Goal: Communication & Community: Ask a question

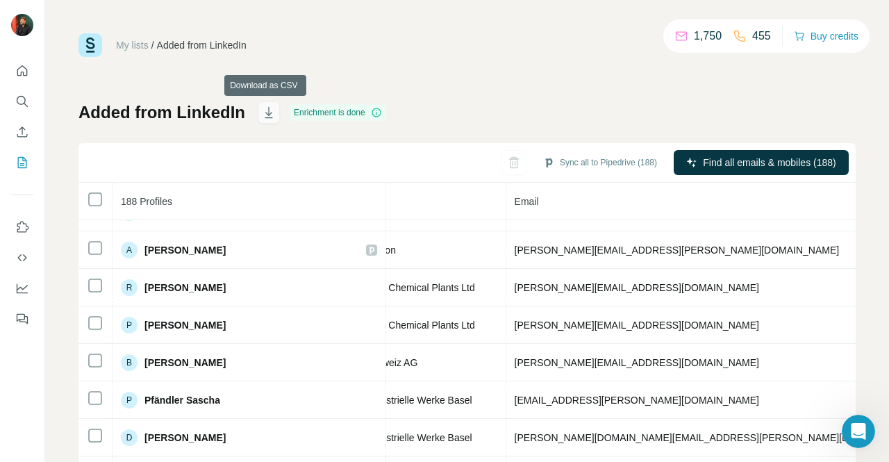
click at [268, 111] on icon "button" at bounding box center [269, 113] width 14 height 14
click at [22, 71] on icon "Quick start" at bounding box center [22, 71] width 14 height 14
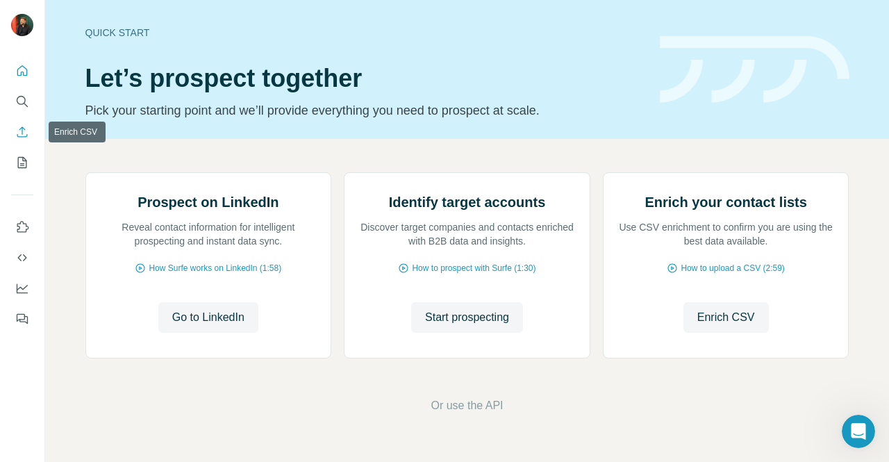
click at [22, 126] on icon "Enrich CSV" at bounding box center [22, 132] width 14 height 14
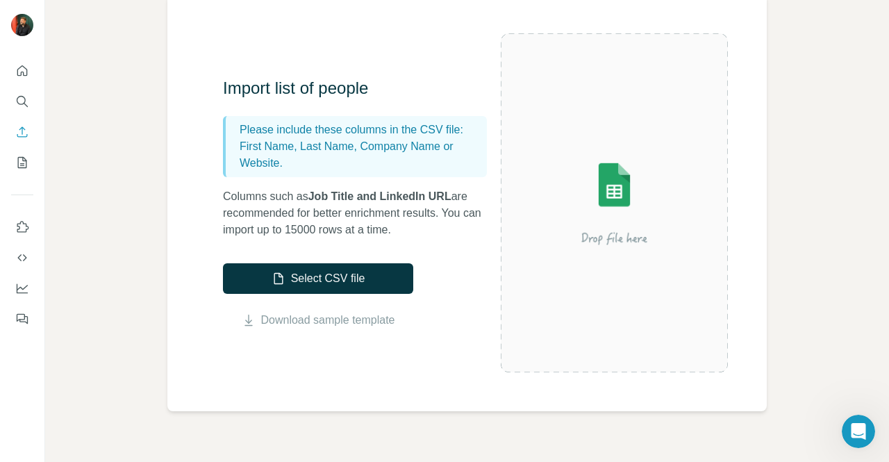
scroll to position [115, 0]
click at [18, 161] on icon "My lists" at bounding box center [22, 162] width 9 height 11
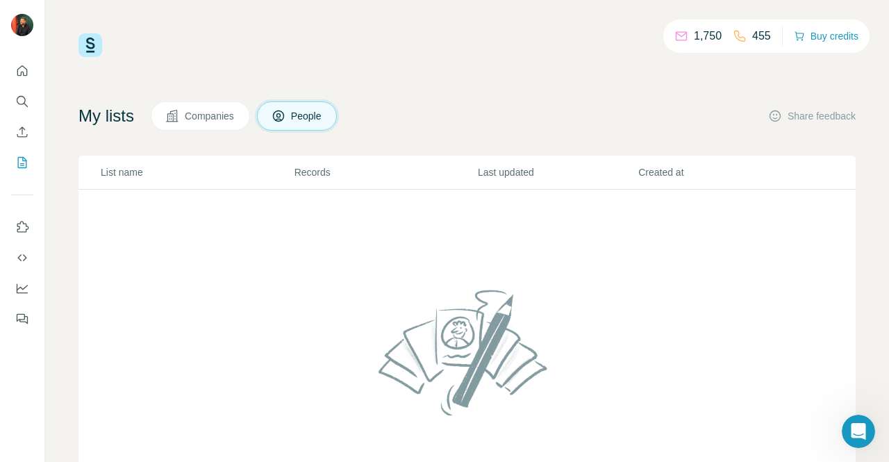
click at [190, 117] on span "Companies" at bounding box center [210, 116] width 51 height 14
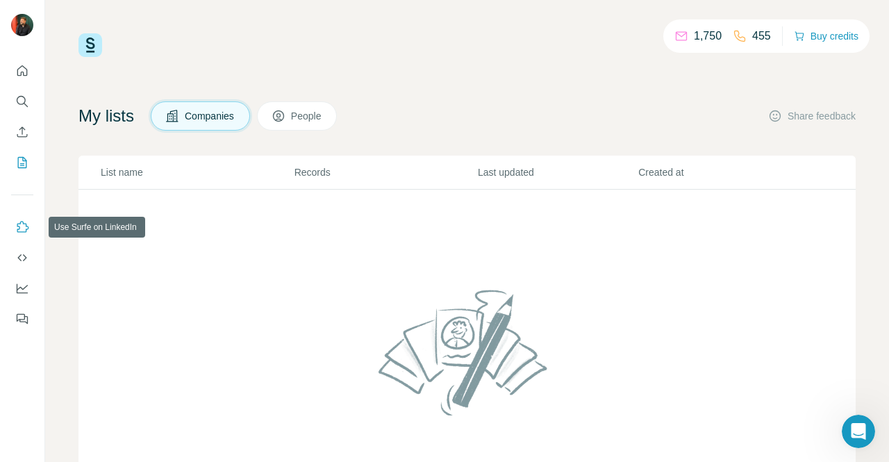
click at [22, 229] on icon "Use Surfe on LinkedIn" at bounding box center [22, 227] width 14 height 14
click at [698, 35] on p "1,750" at bounding box center [708, 36] width 28 height 17
click at [86, 38] on img at bounding box center [91, 45] width 24 height 24
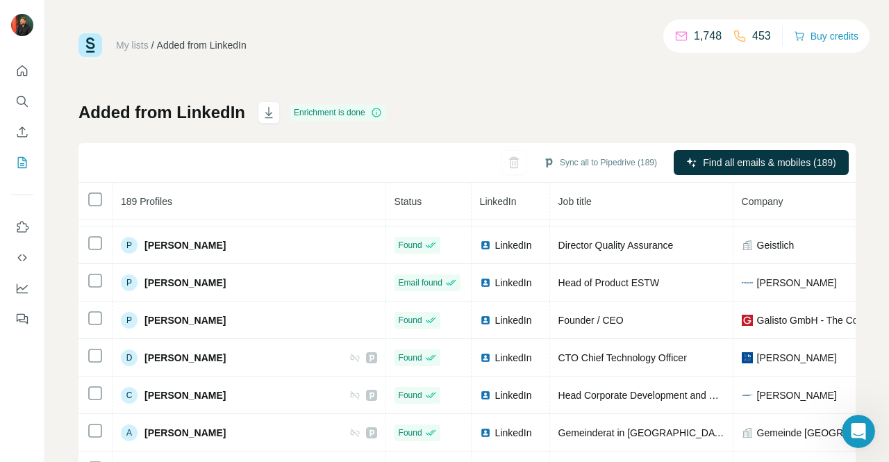
scroll to position [1903, 0]
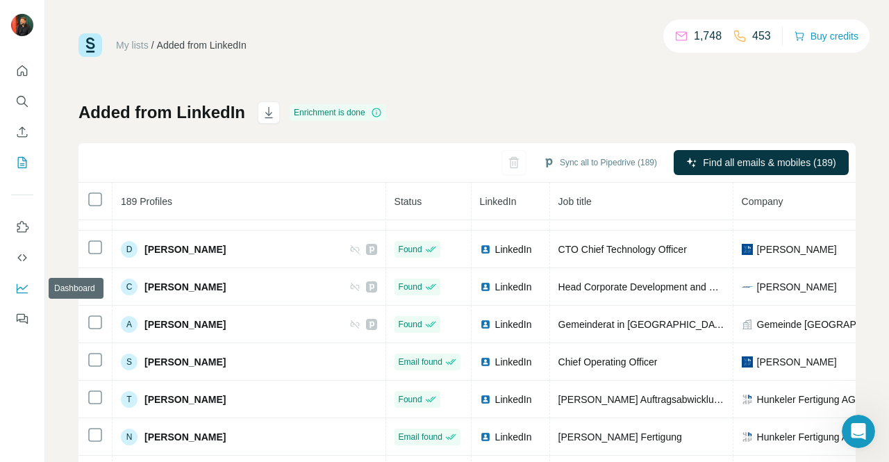
click at [22, 286] on icon "Dashboard" at bounding box center [22, 288] width 14 height 14
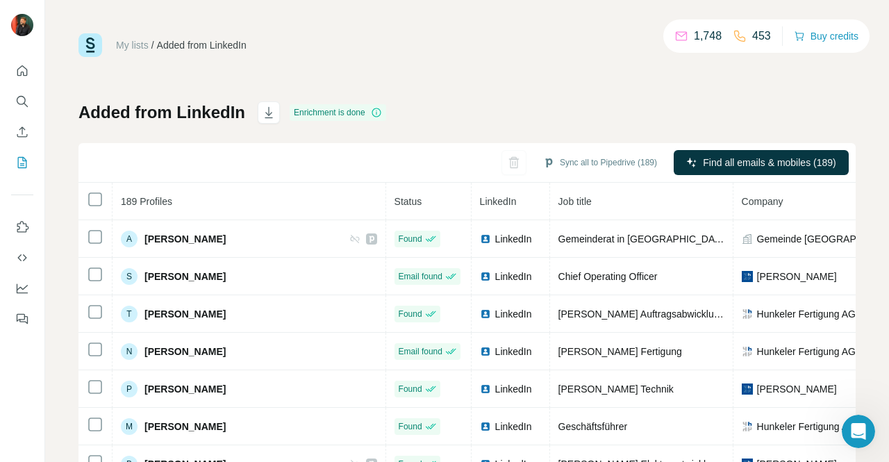
scroll to position [1883, 0]
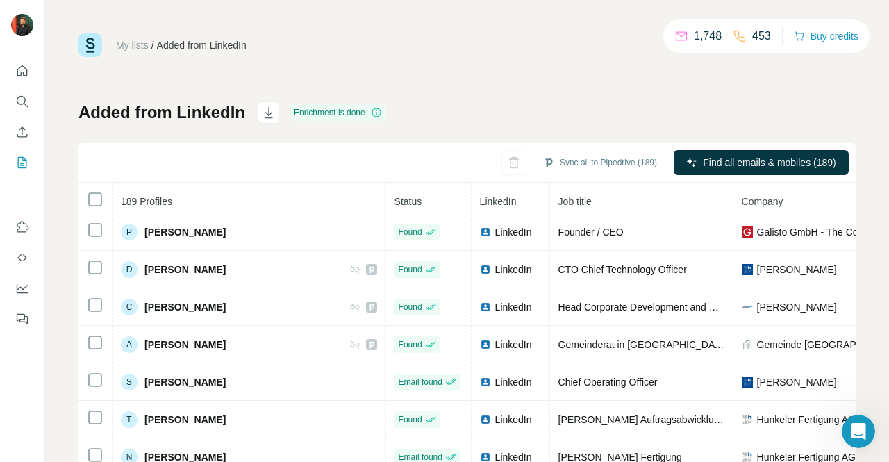
click at [341, 112] on div "Enrichment is done" at bounding box center [338, 112] width 97 height 17
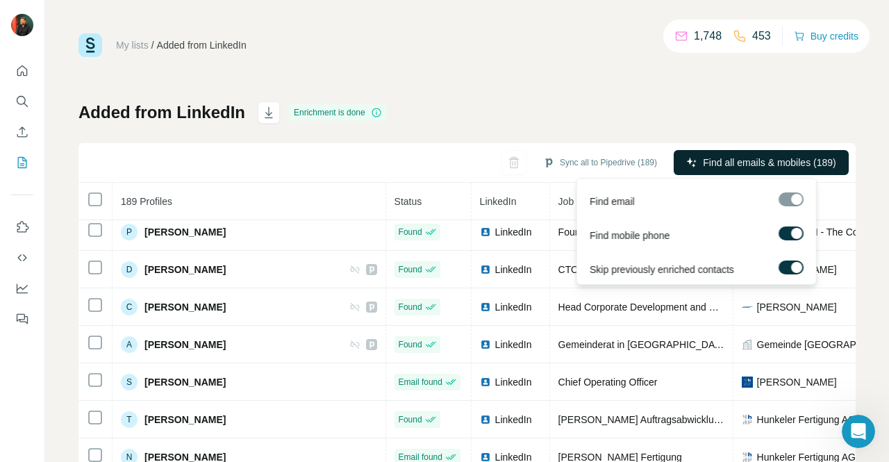
click at [716, 162] on span "Find all emails & mobiles (189)" at bounding box center [769, 163] width 133 height 14
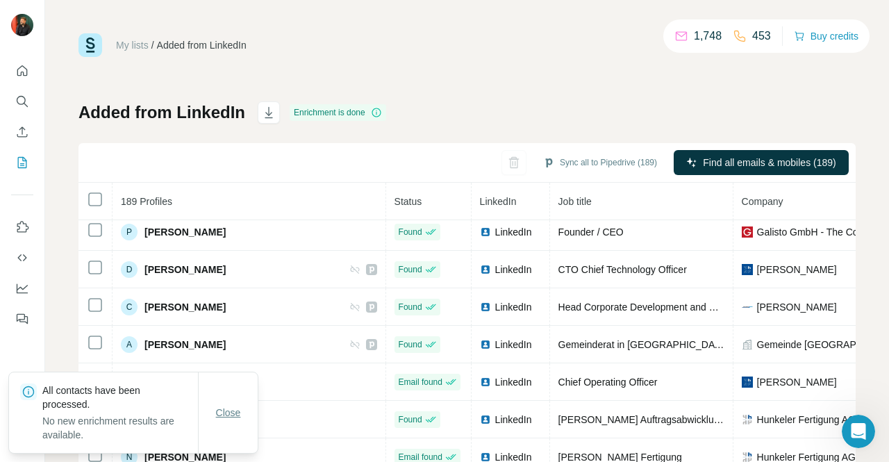
click at [224, 417] on span "Close" at bounding box center [228, 413] width 25 height 14
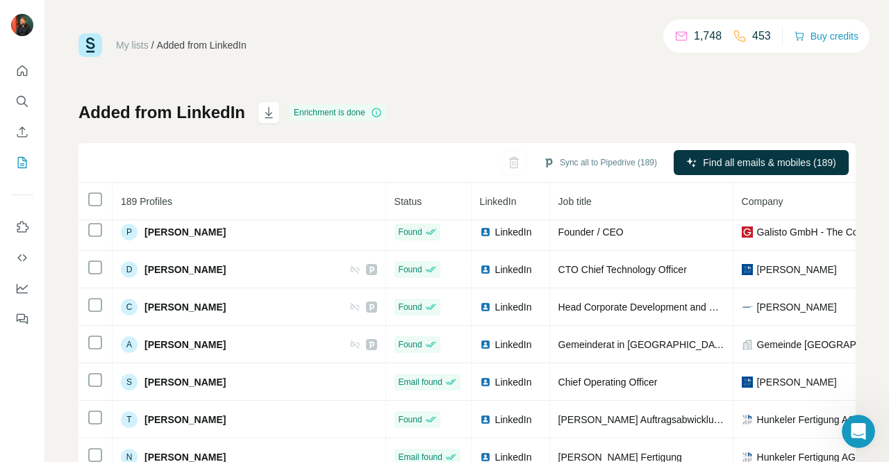
click at [694, 37] on p "1,748" at bounding box center [708, 36] width 28 height 17
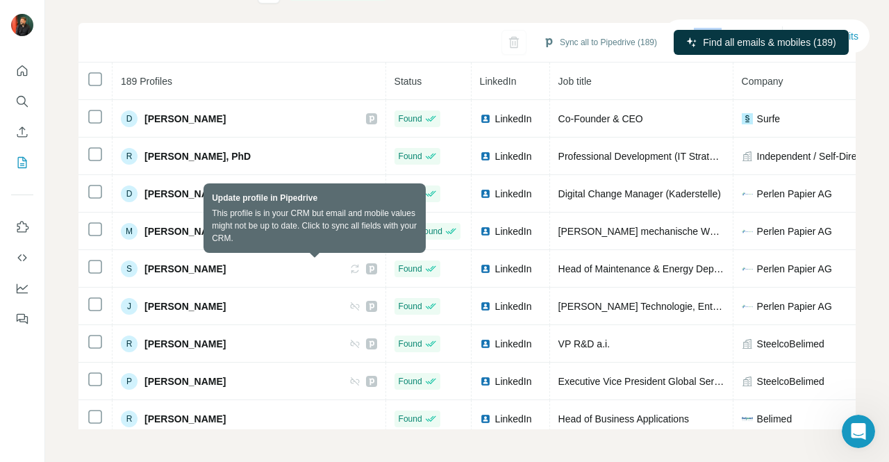
scroll to position [0, 0]
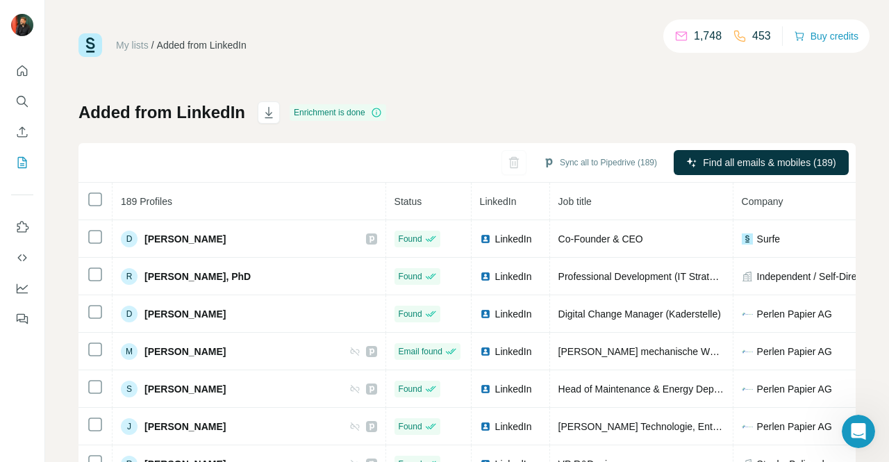
click at [695, 88] on div "My lists / Added from LinkedIn 1,748 453 Buy credits Added from LinkedIn Enrich…" at bounding box center [468, 291] width 778 height 516
click at [15, 26] on img at bounding box center [22, 25] width 22 height 22
click at [19, 24] on img at bounding box center [22, 25] width 22 height 22
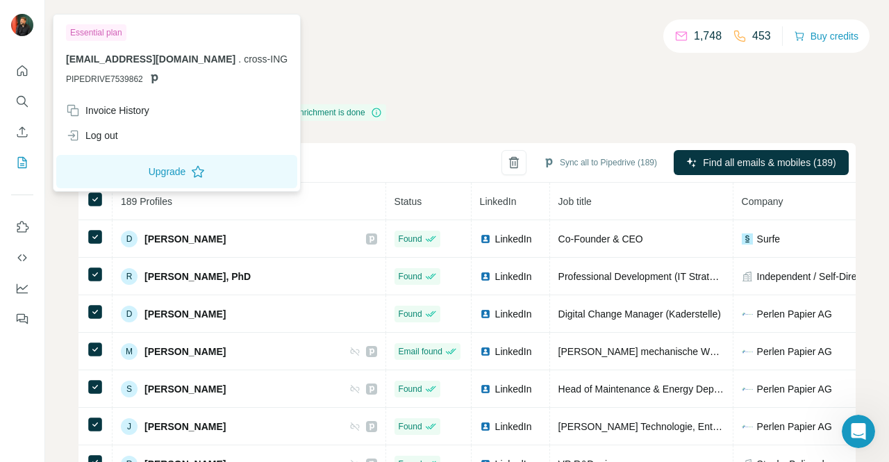
click at [338, 58] on div "My lists / Added from LinkedIn 1,748 453 Buy credits Added from LinkedIn Enrich…" at bounding box center [468, 291] width 778 height 516
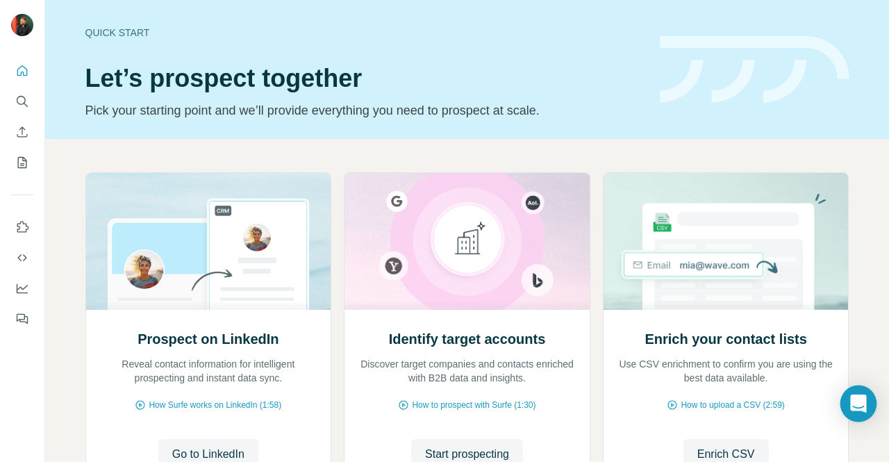
click at [863, 406] on icon "Open Intercom Messenger" at bounding box center [859, 404] width 16 height 18
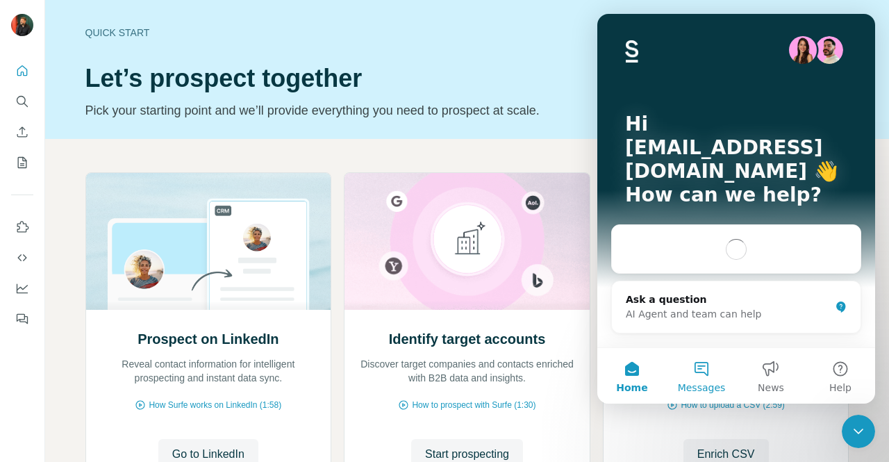
click at [705, 373] on button "Messages" at bounding box center [701, 376] width 69 height 56
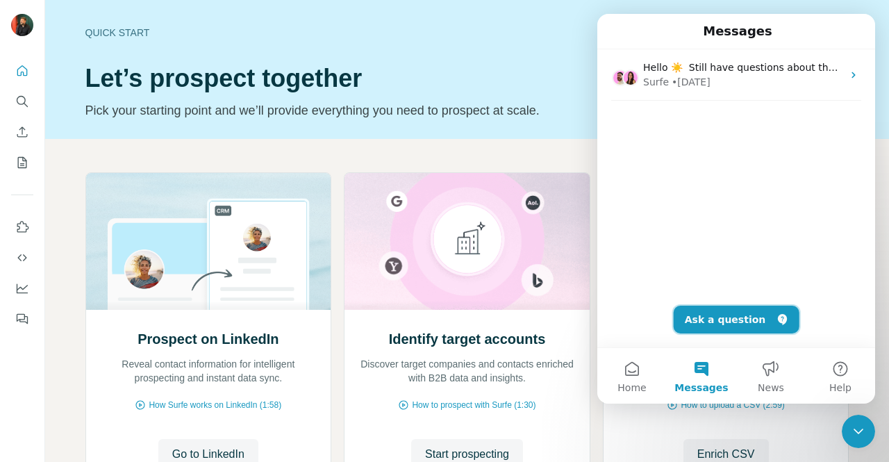
click at [700, 315] on button "Ask a question" at bounding box center [737, 320] width 126 height 28
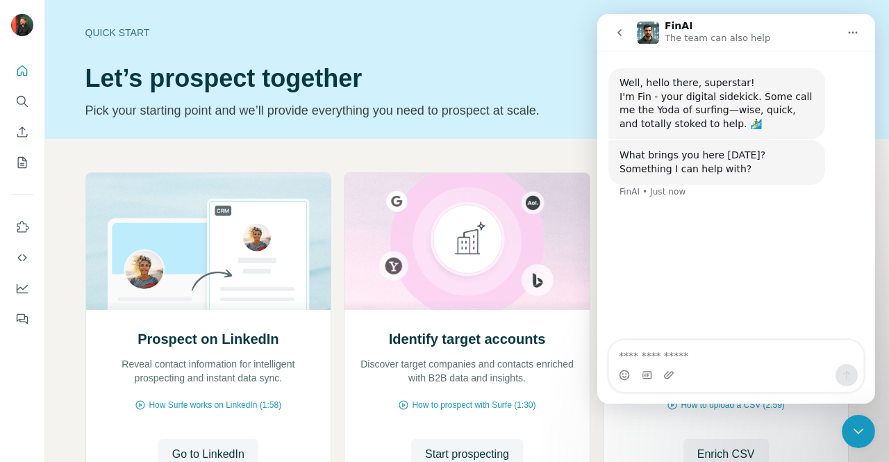
click at [670, 355] on textarea "Ask a question…" at bounding box center [736, 353] width 254 height 24
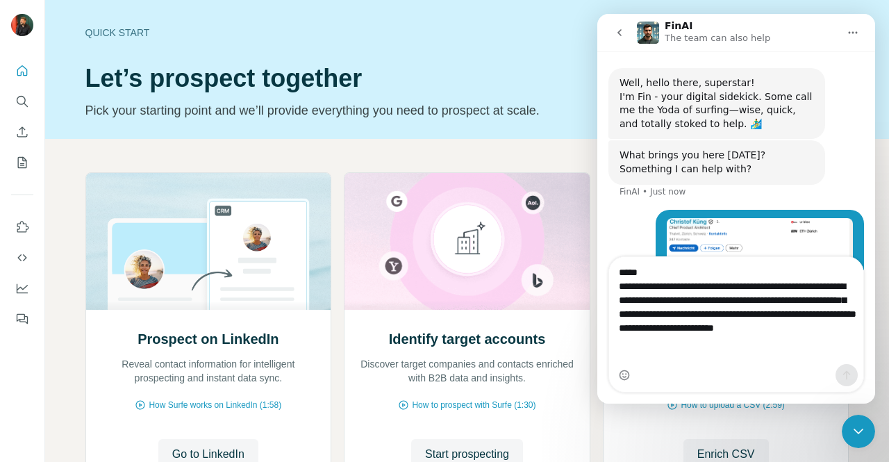
type textarea "**********"
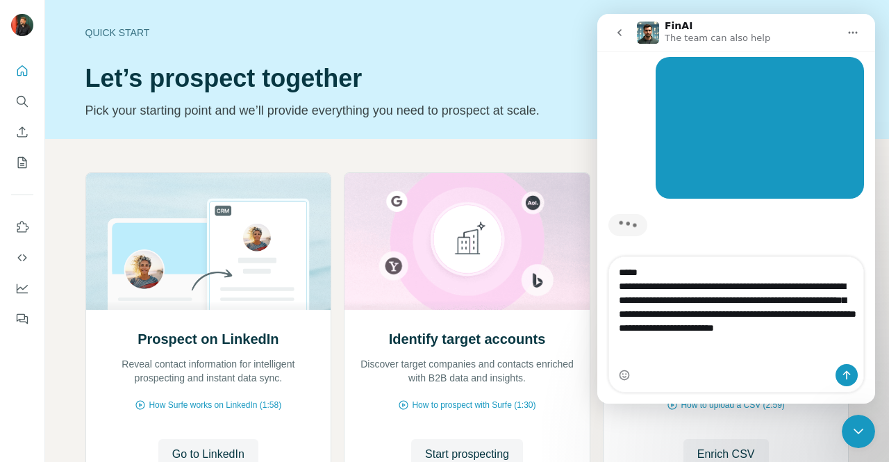
scroll to position [154, 0]
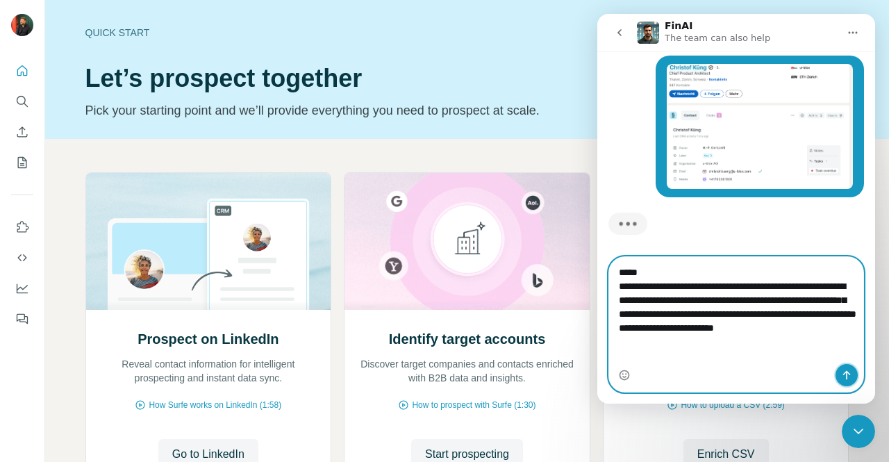
click at [846, 366] on button "Send a message…" at bounding box center [847, 375] width 22 height 22
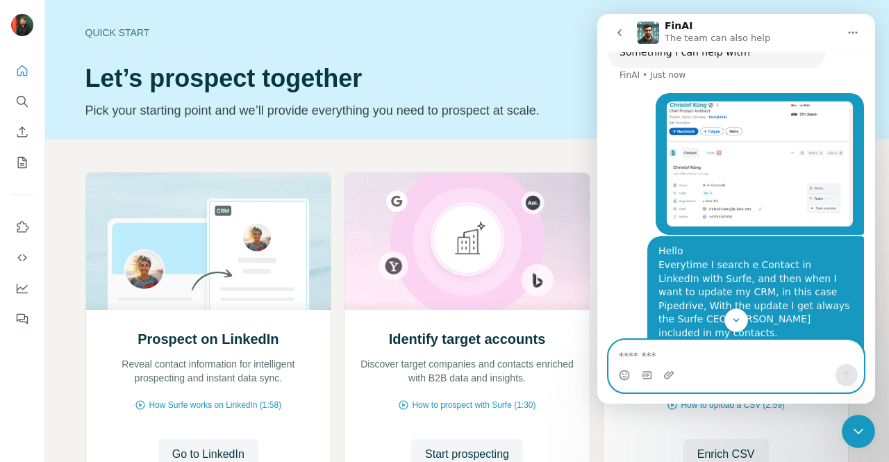
scroll to position [115, 0]
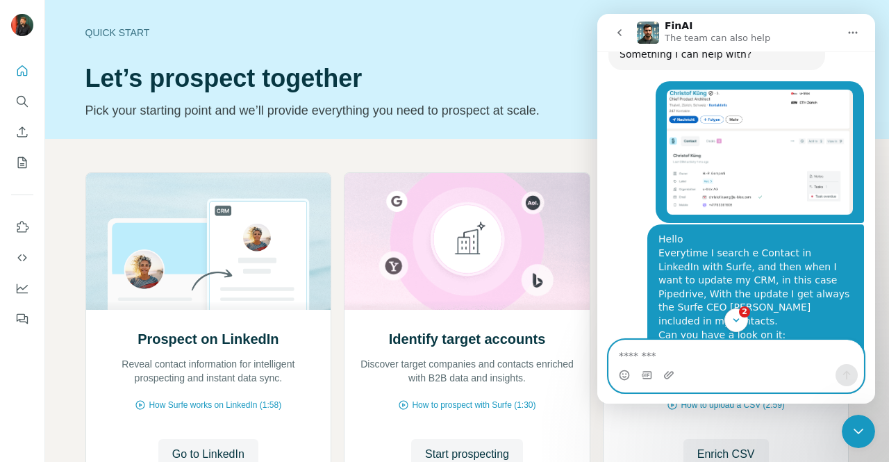
click at [670, 352] on textarea "Message…" at bounding box center [736, 353] width 255 height 24
paste textarea "Message…"
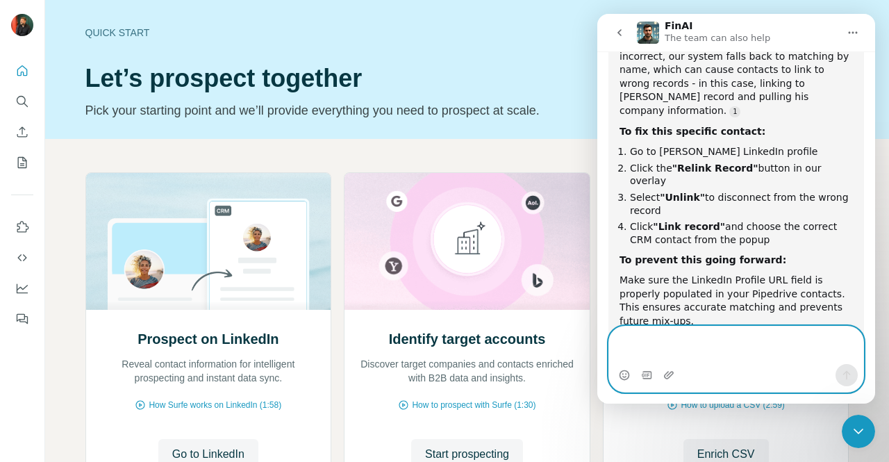
scroll to position [1299, 0]
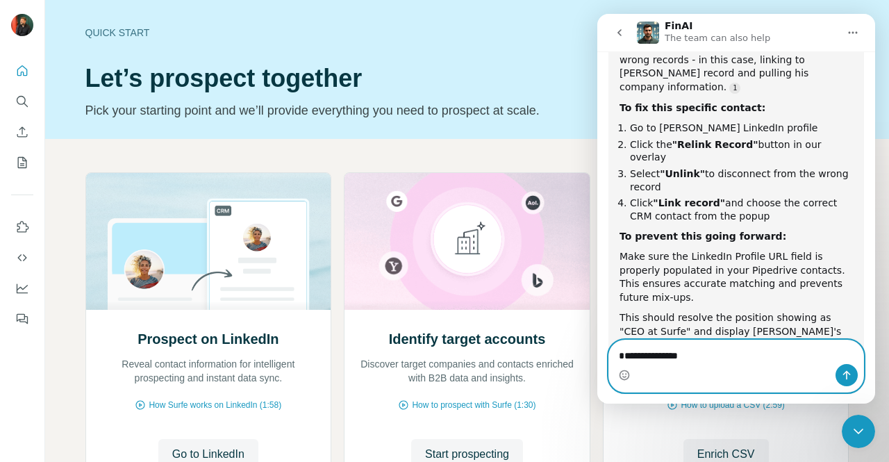
type textarea "**********"
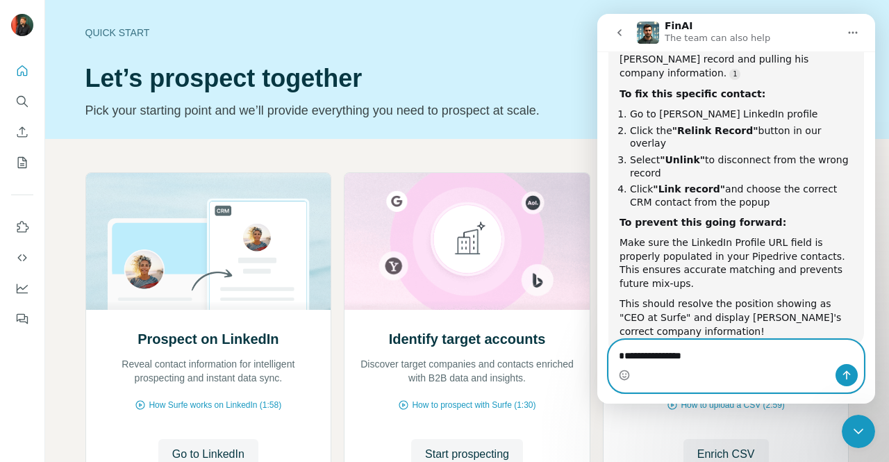
paste textarea "Message…"
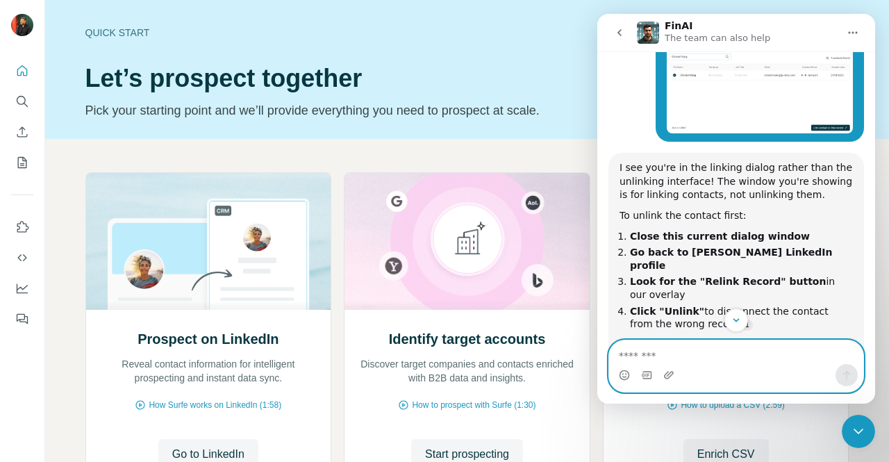
scroll to position [1728, 0]
